Goal: Find specific fact: Find specific fact

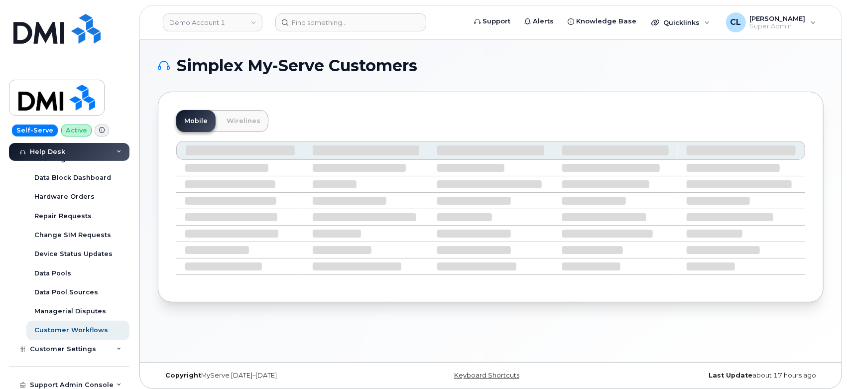
scroll to position [283, 0]
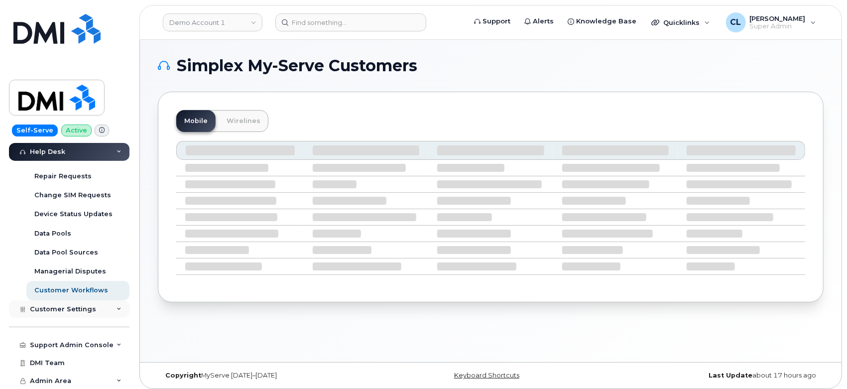
click at [117, 307] on icon at bounding box center [119, 309] width 5 height 5
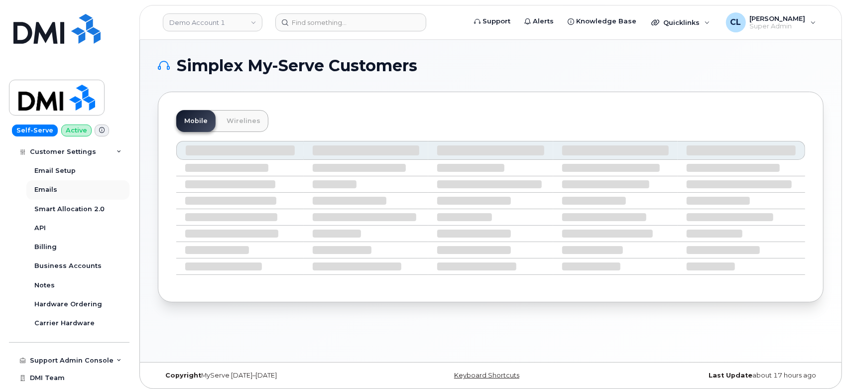
scroll to position [560, 0]
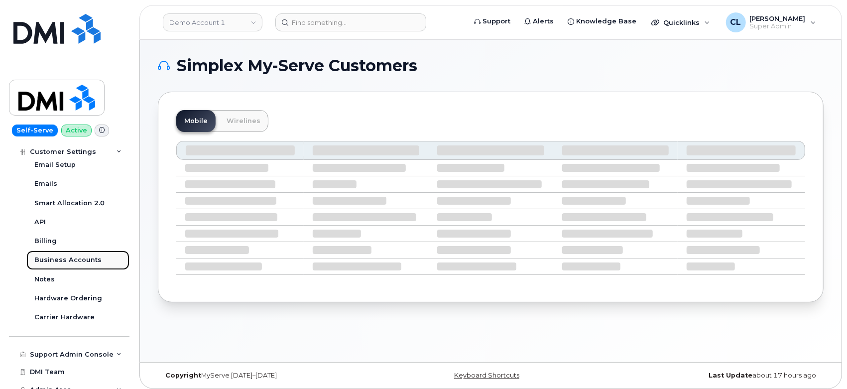
click at [76, 258] on div "Business Accounts" at bounding box center [67, 259] width 67 height 9
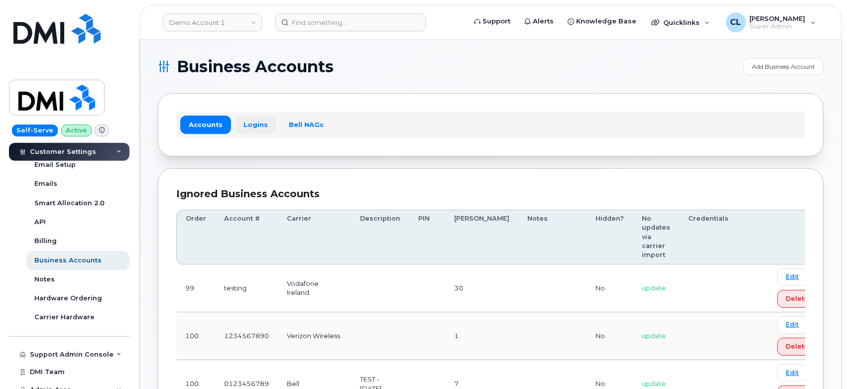
click at [247, 129] on link "Logins" at bounding box center [255, 125] width 41 height 18
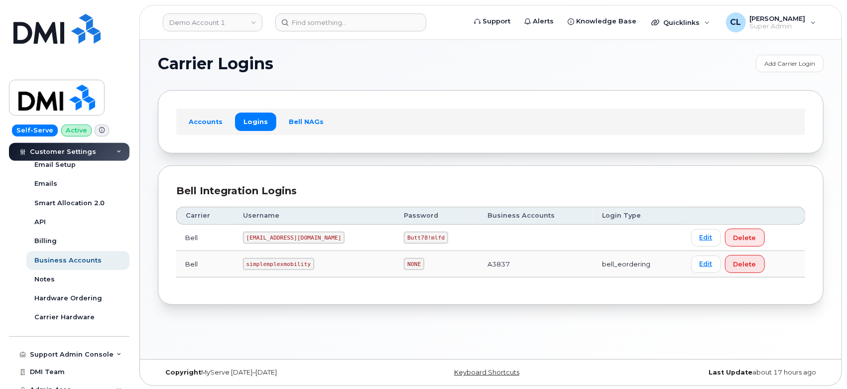
scroll to position [4, 0]
click at [190, 25] on link "Demo Account 1" at bounding box center [213, 22] width 100 height 18
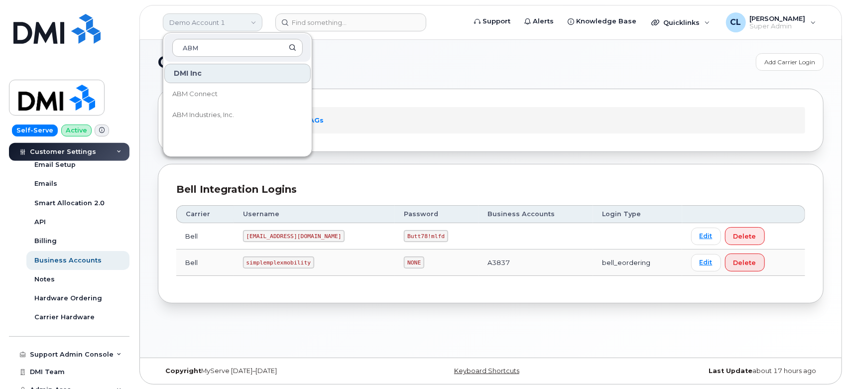
type input "ABM"
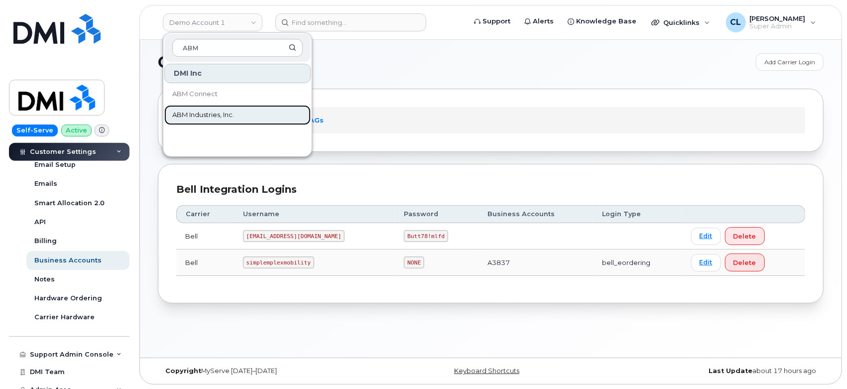
click at [231, 120] on link "ABM Industries, Inc." at bounding box center [237, 115] width 146 height 20
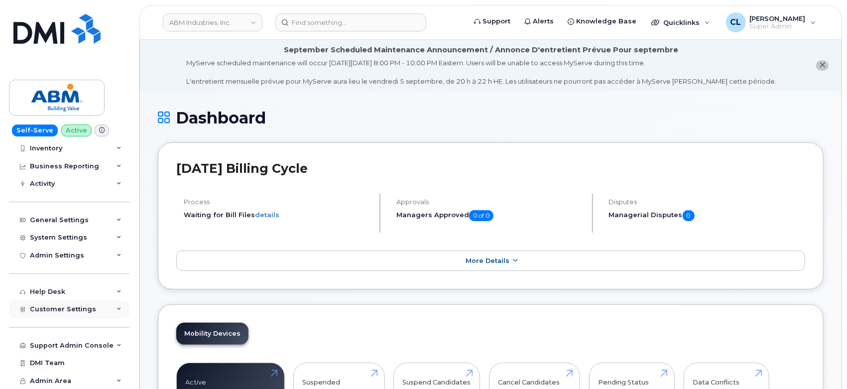
click at [117, 307] on icon at bounding box center [119, 309] width 5 height 5
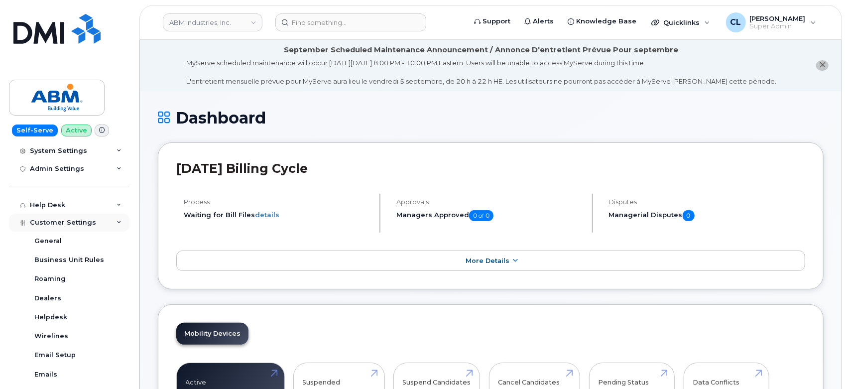
scroll to position [260, 0]
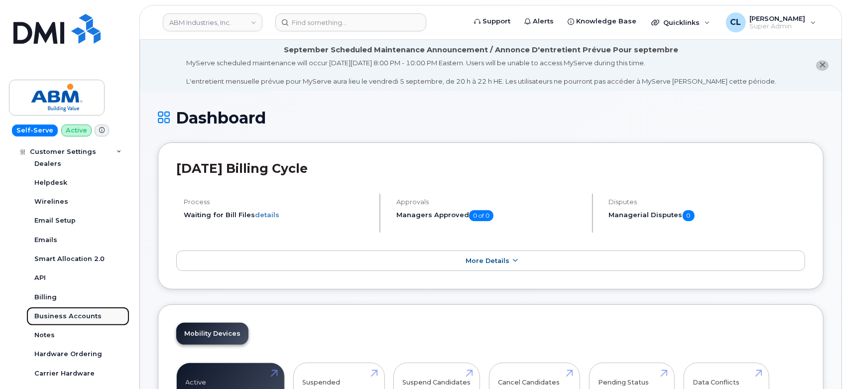
click at [71, 317] on div "Business Accounts" at bounding box center [67, 316] width 67 height 9
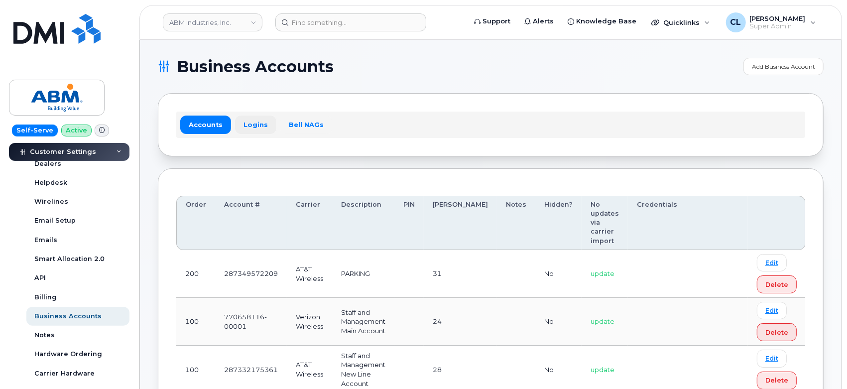
click at [260, 116] on link "Logins" at bounding box center [255, 125] width 41 height 18
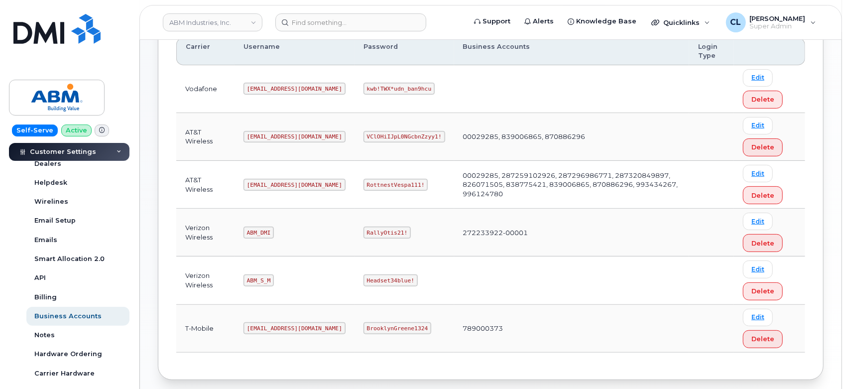
scroll to position [219, 0]
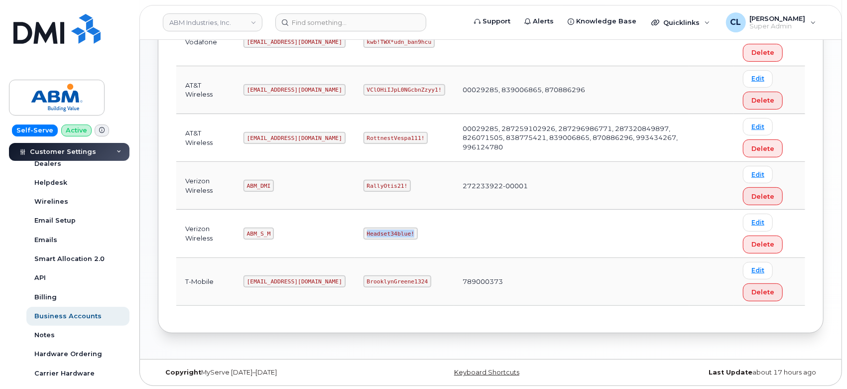
drag, startPoint x: 331, startPoint y: 234, endPoint x: 391, endPoint y: 237, distance: 60.3
click at [391, 237] on td "Headset34blue!" at bounding box center [405, 234] width 100 height 48
copy code "Headset34blue!"
click at [364, 28] on input at bounding box center [350, 22] width 151 height 18
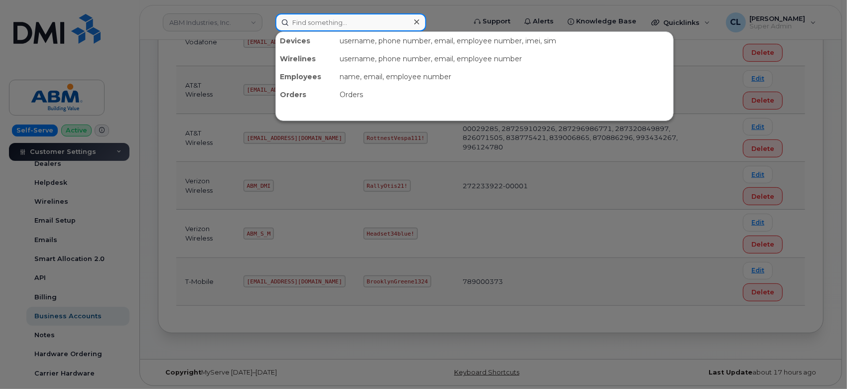
paste input "8184510595"
type input "8184510595"
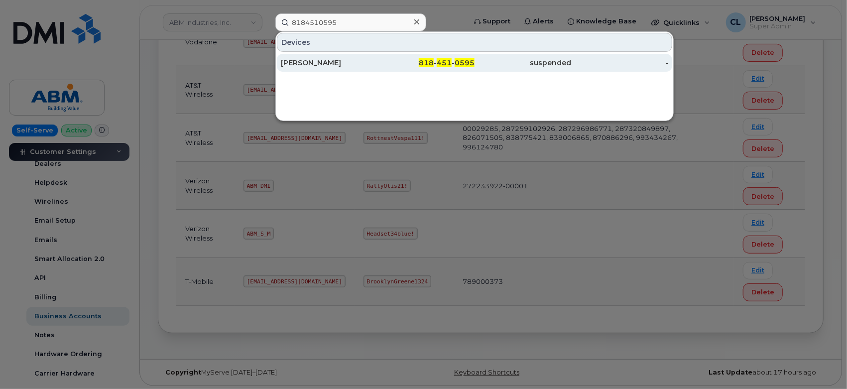
click at [437, 67] on div "818 - 451 - 0595" at bounding box center [426, 63] width 97 height 10
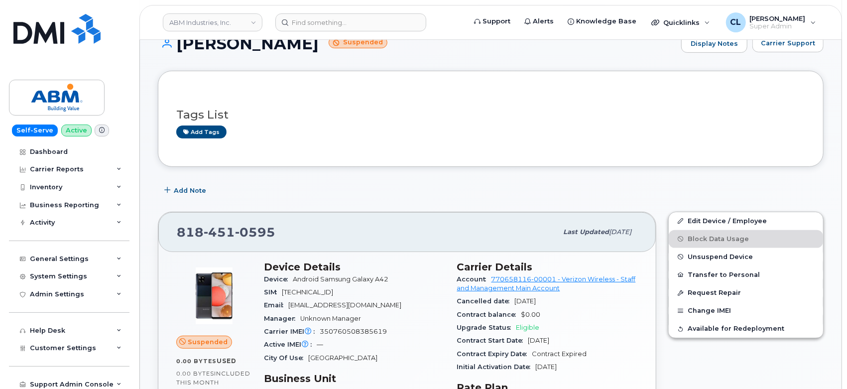
scroll to position [276, 0]
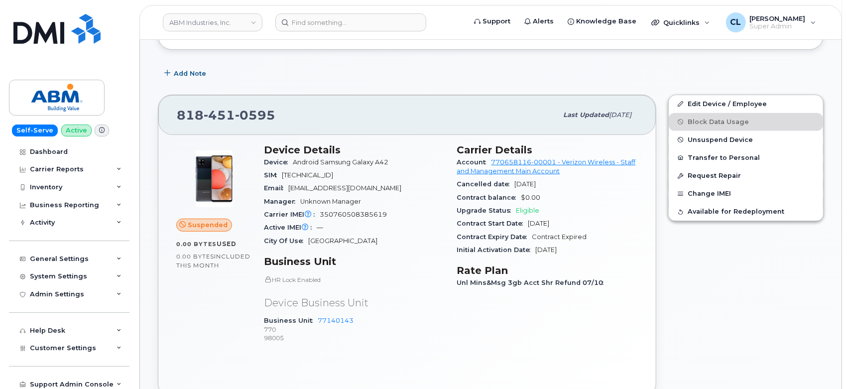
click at [461, 151] on h3 "Carrier Details" at bounding box center [547, 150] width 181 height 12
click at [460, 149] on h3 "Carrier Details" at bounding box center [547, 150] width 181 height 12
drag, startPoint x: 458, startPoint y: 149, endPoint x: 588, endPoint y: 245, distance: 161.2
click at [588, 245] on section "Carrier Details Account 770658116-00001 - Verizon Wireless - Staff and Manageme…" at bounding box center [547, 200] width 181 height 113
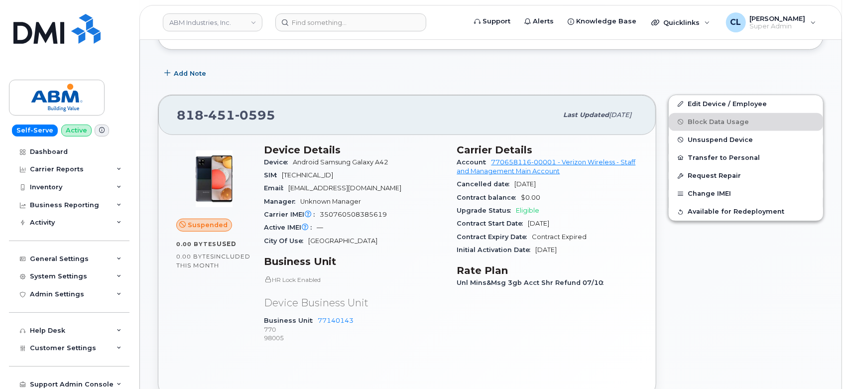
copy section "Carrier Details Account 770658116-00001 - Verizon Wireless - Staff and Manageme…"
